Goal: Information Seeking & Learning: Find specific fact

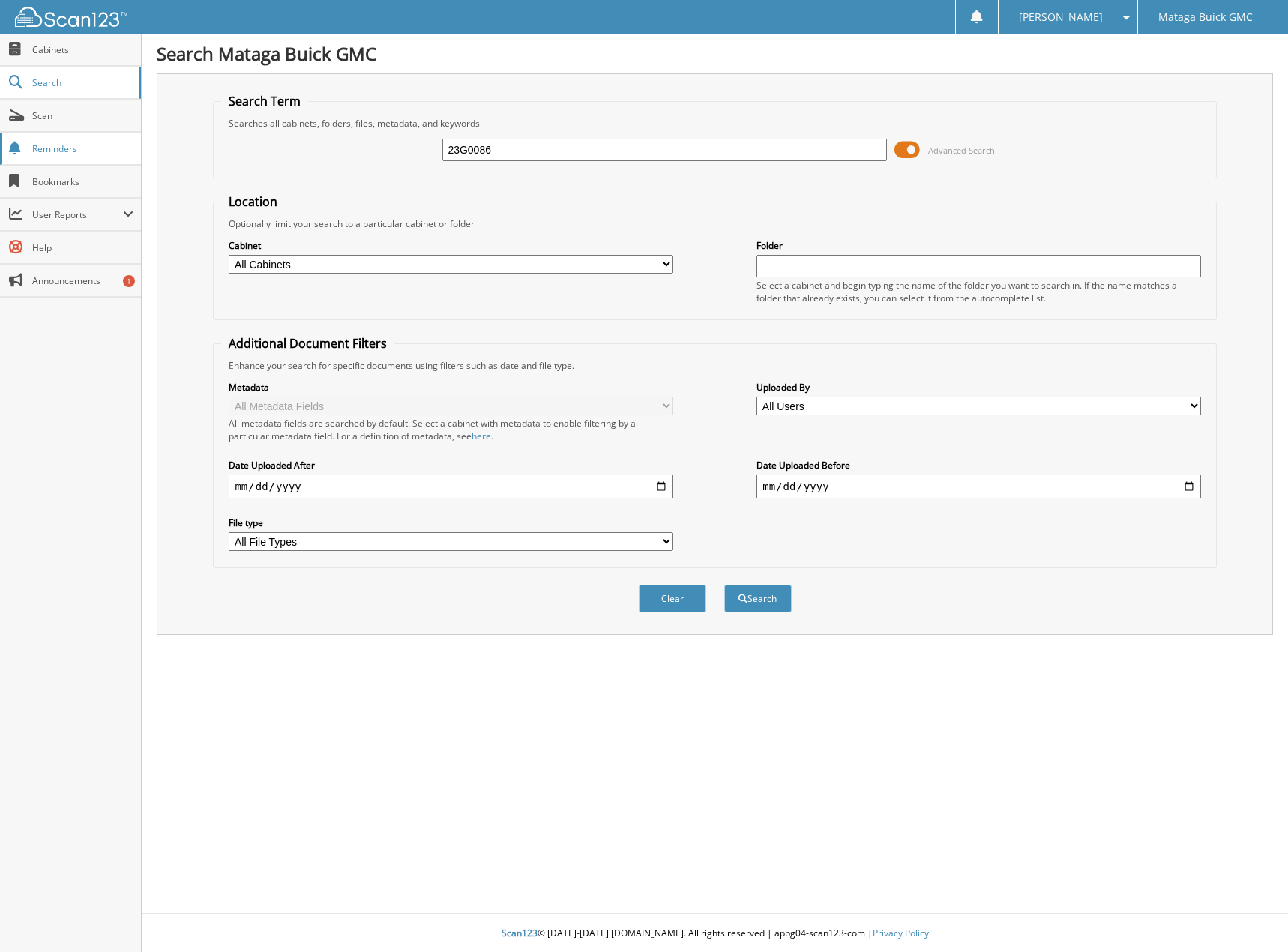
type input "23G0086"
click at [724, 585] on button "Search" at bounding box center [758, 599] width 67 height 28
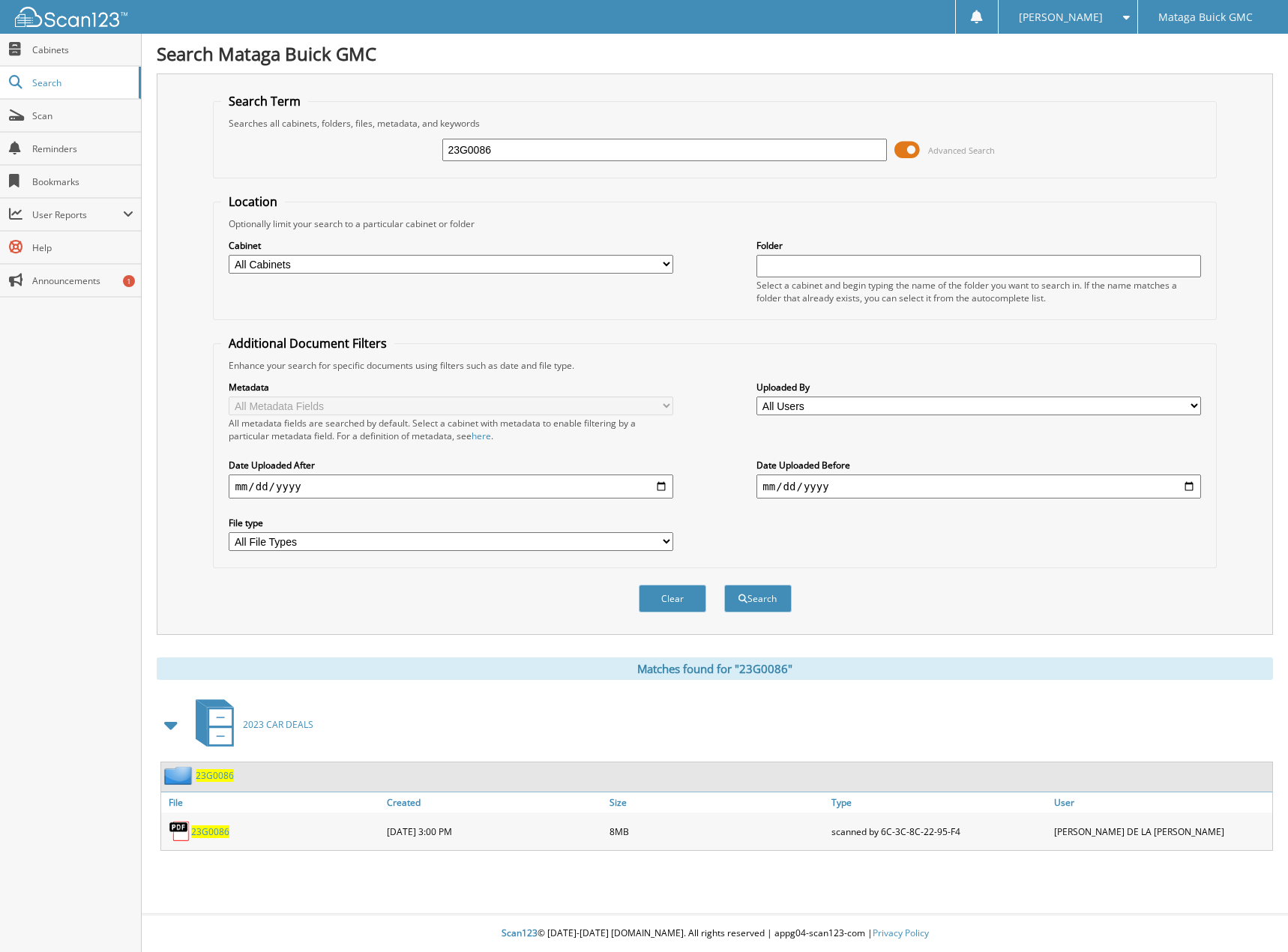
click at [211, 836] on span "23G0086" at bounding box center [210, 831] width 38 height 13
